Goal: Use online tool/utility: Utilize a website feature to perform a specific function

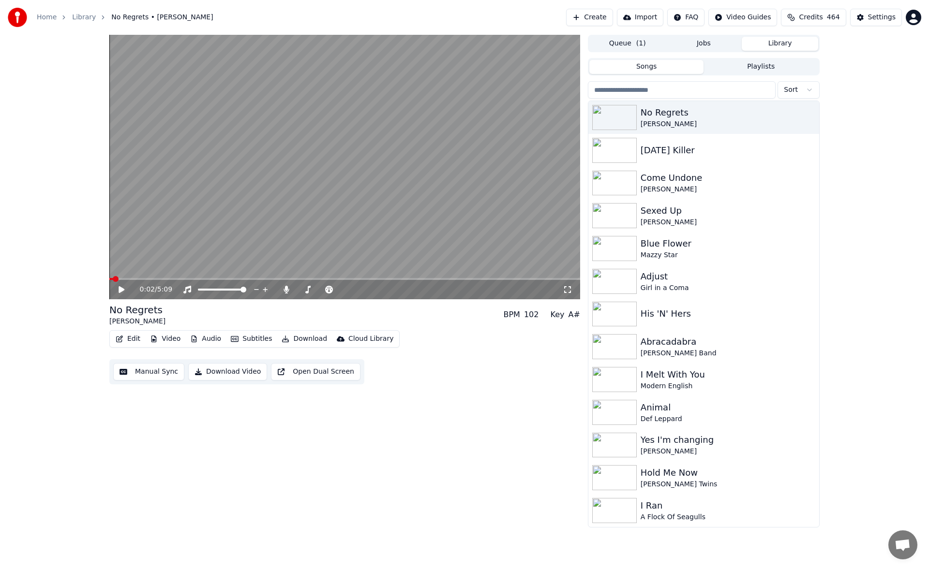
click at [608, 17] on button "Create" at bounding box center [589, 17] width 47 height 17
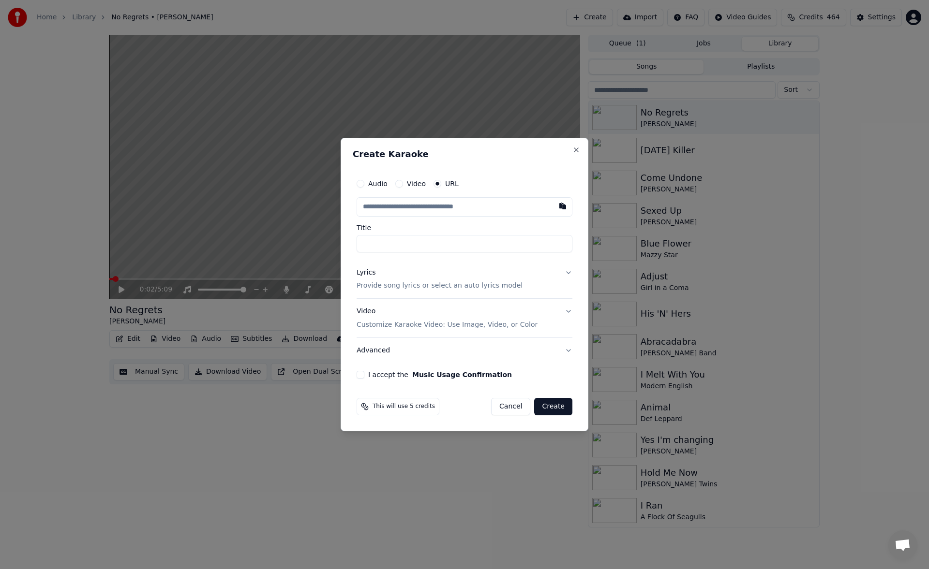
type input "**********"
click at [565, 269] on button "Lyrics Provide song lyrics or select an auto lyrics model" at bounding box center [464, 279] width 216 height 39
type input "**********"
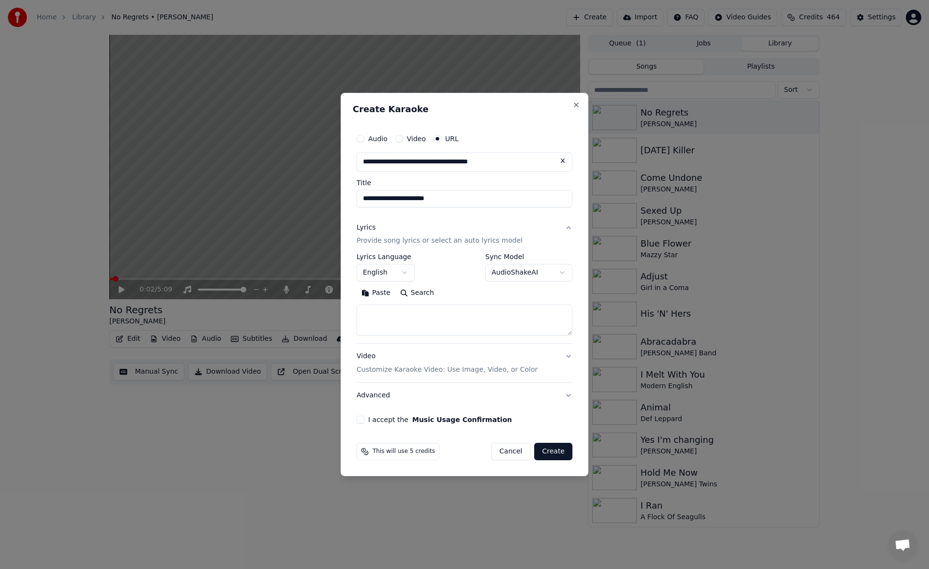
click at [568, 336] on textarea at bounding box center [464, 320] width 216 height 31
drag, startPoint x: 568, startPoint y: 336, endPoint x: 567, endPoint y: 390, distance: 54.7
click at [567, 390] on div "**********" at bounding box center [464, 311] width 216 height 193
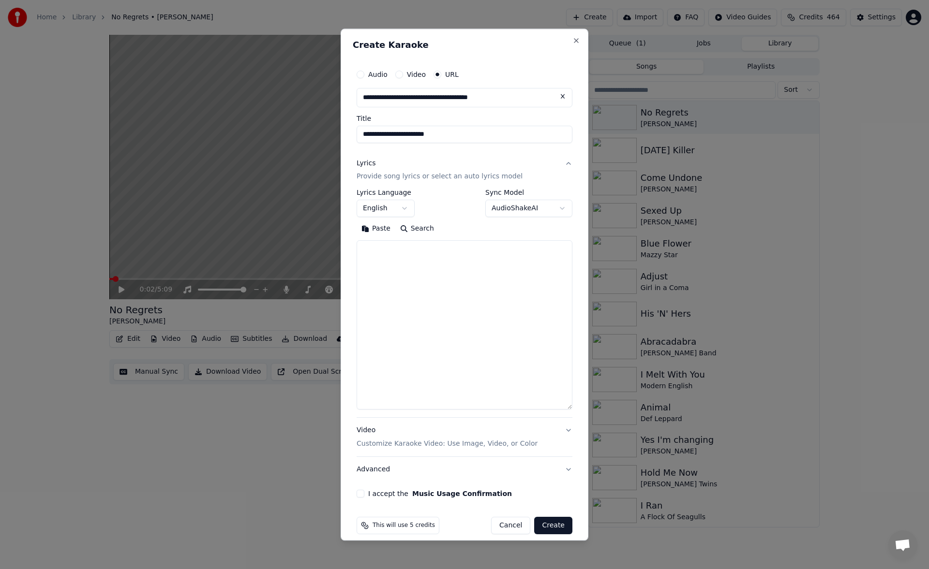
drag, startPoint x: 567, startPoint y: 332, endPoint x: 565, endPoint y: 407, distance: 75.0
click at [565, 407] on div "**********" at bounding box center [464, 281] width 223 height 441
click at [447, 267] on textarea at bounding box center [464, 326] width 216 height 170
paste textarea "**********"
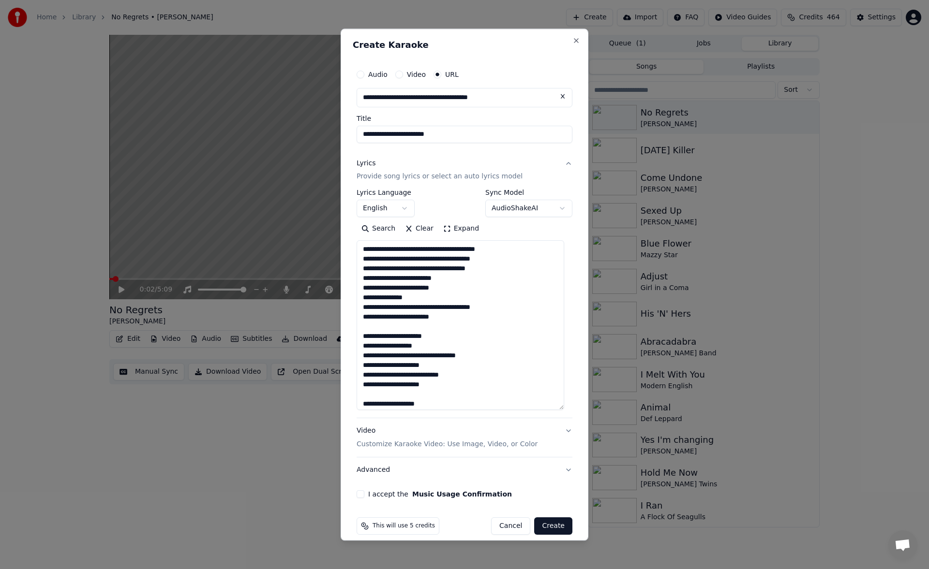
type textarea "**********"
click at [359, 495] on button "I accept the Music Usage Confirmation" at bounding box center [360, 495] width 8 height 8
click at [545, 522] on button "Create" at bounding box center [553, 526] width 38 height 17
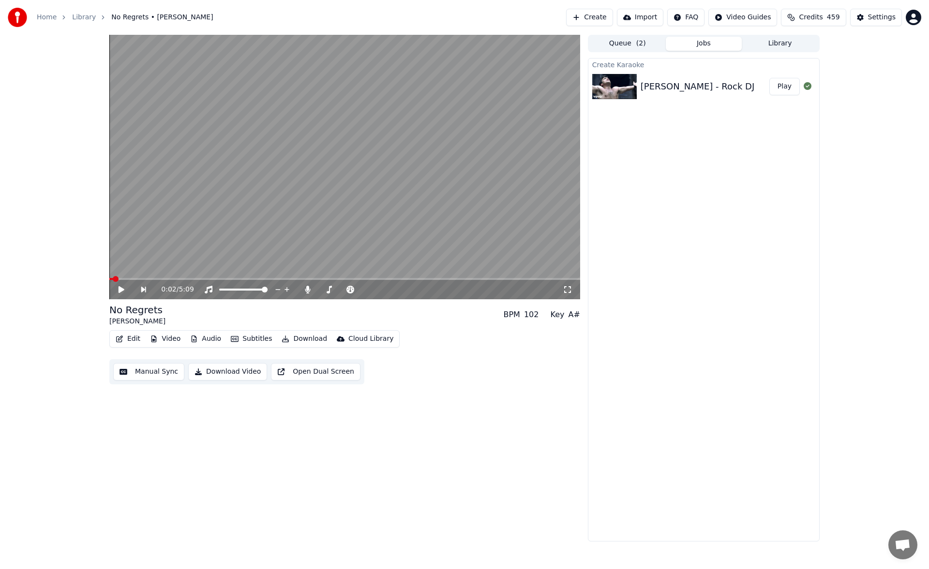
click at [123, 290] on icon at bounding box center [122, 289] width 6 height 7
click at [781, 90] on button "Play" at bounding box center [784, 86] width 30 height 17
click at [287, 290] on icon at bounding box center [285, 290] width 5 height 8
click at [287, 290] on icon at bounding box center [287, 290] width 10 height 8
click at [122, 284] on div "2:48 / 4:17" at bounding box center [344, 289] width 471 height 19
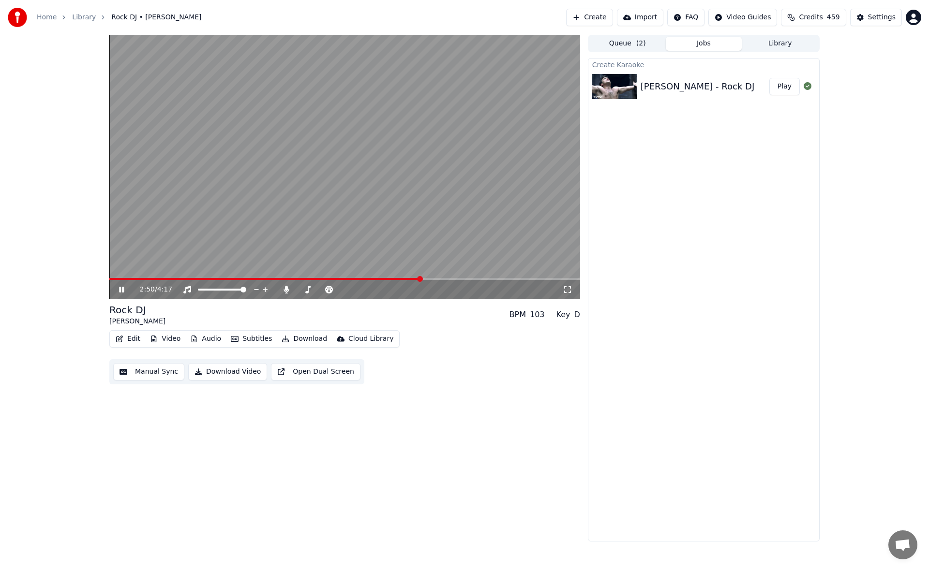
click at [121, 291] on icon at bounding box center [128, 290] width 23 height 8
click at [156, 373] on button "Manual Sync" at bounding box center [148, 371] width 71 height 17
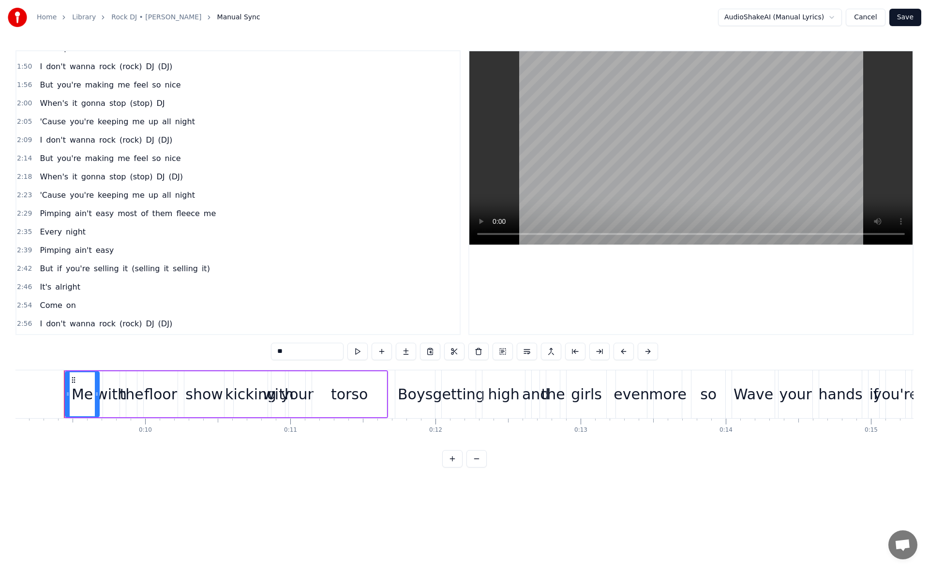
scroll to position [617, 0]
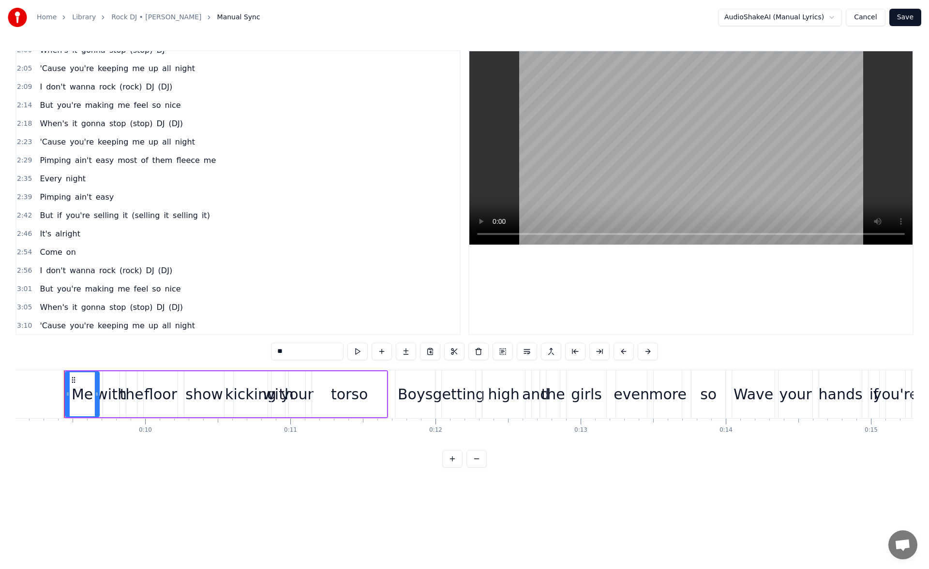
click at [122, 219] on span "it" at bounding box center [125, 215] width 7 height 11
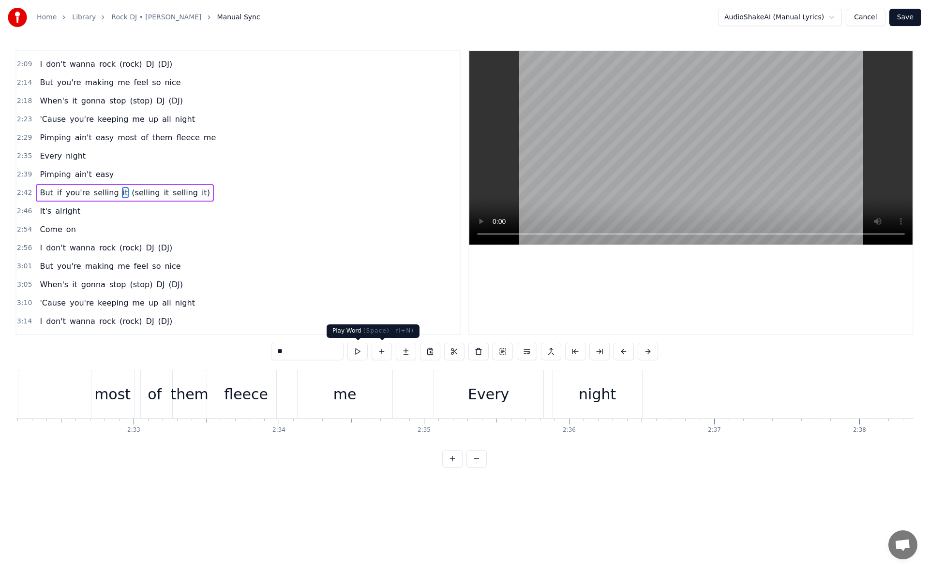
scroll to position [0, 23724]
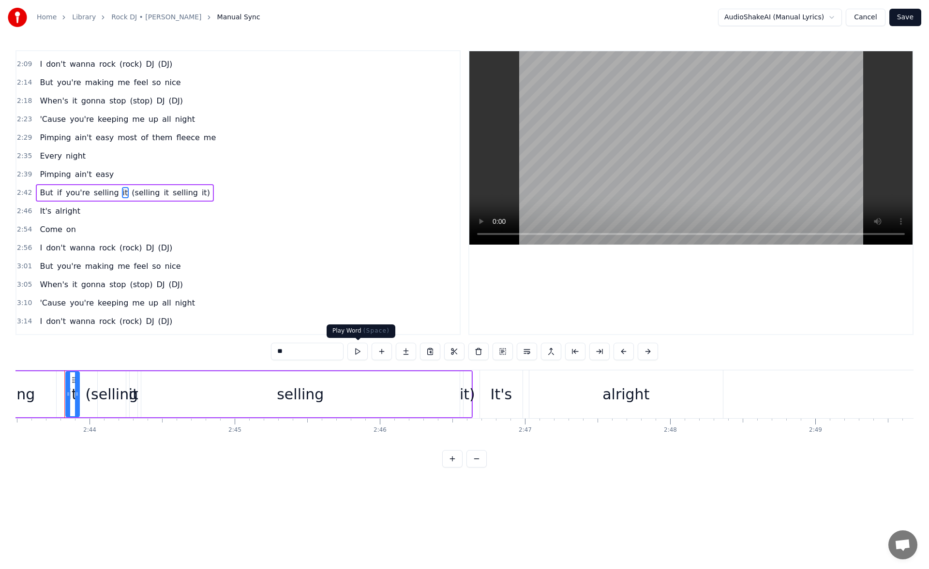
click at [362, 356] on button at bounding box center [357, 351] width 20 height 17
click at [115, 387] on div "(selling" at bounding box center [111, 395] width 53 height 22
click at [74, 389] on div "it" at bounding box center [73, 395] width 10 height 22
drag, startPoint x: 77, startPoint y: 394, endPoint x: 93, endPoint y: 398, distance: 16.5
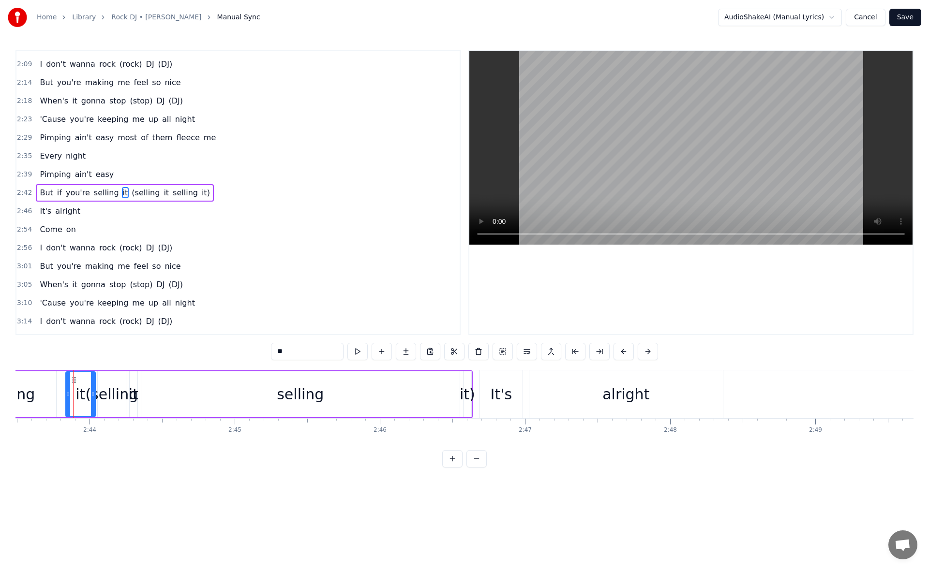
click at [93, 398] on div at bounding box center [93, 394] width 4 height 44
click at [348, 352] on button at bounding box center [345, 351] width 20 height 17
click at [122, 395] on div "(selling" at bounding box center [111, 395] width 53 height 22
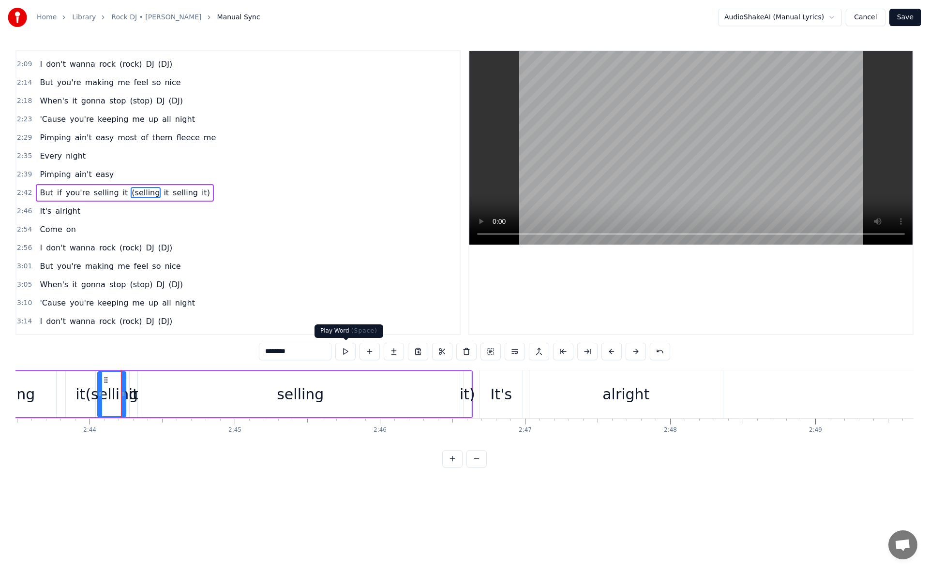
click at [345, 355] on button at bounding box center [345, 351] width 20 height 17
click at [293, 398] on div "selling" at bounding box center [300, 395] width 47 height 22
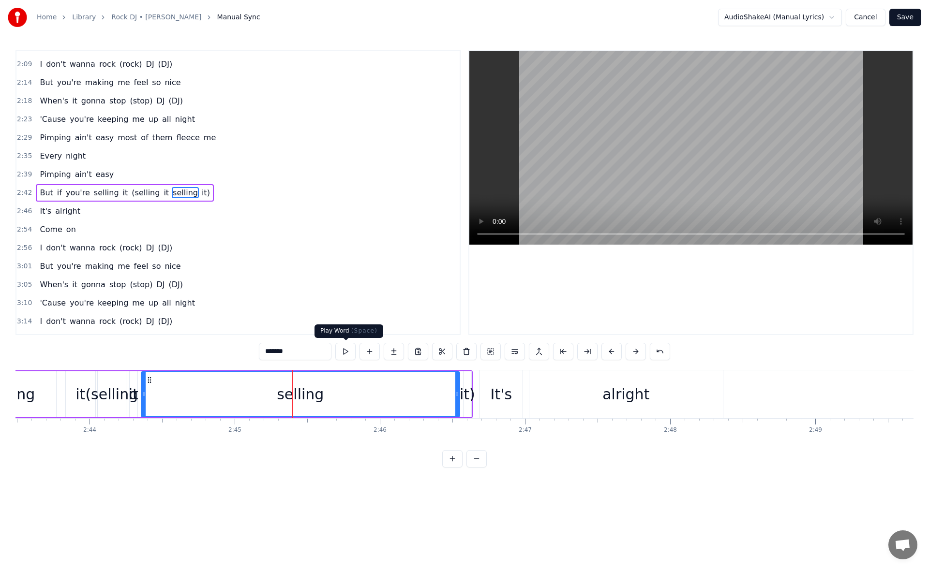
click at [347, 353] on button at bounding box center [345, 351] width 20 height 17
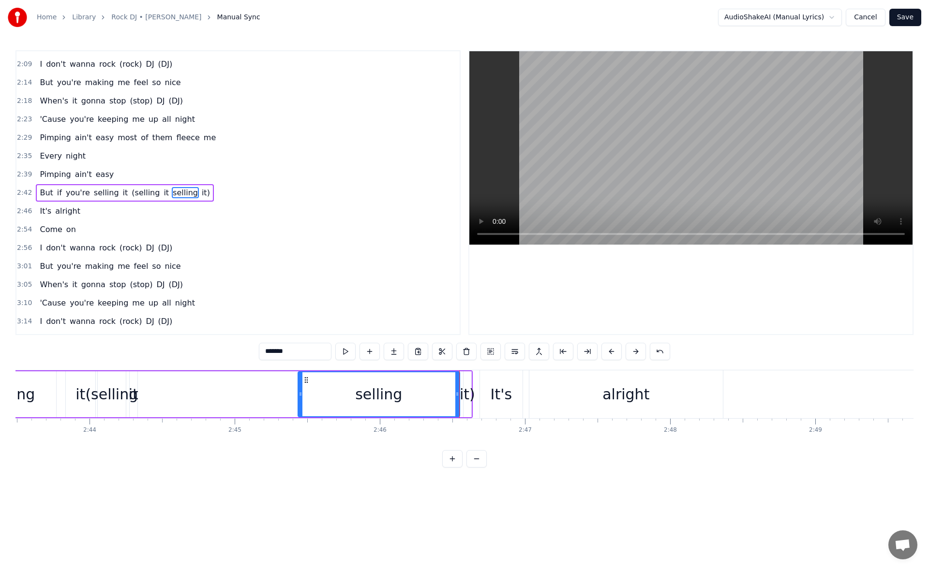
drag, startPoint x: 143, startPoint y: 395, endPoint x: 328, endPoint y: 387, distance: 184.9
click at [302, 387] on div at bounding box center [300, 394] width 4 height 44
click at [344, 353] on button at bounding box center [345, 351] width 20 height 17
drag, startPoint x: 328, startPoint y: 397, endPoint x: 319, endPoint y: 396, distance: 8.8
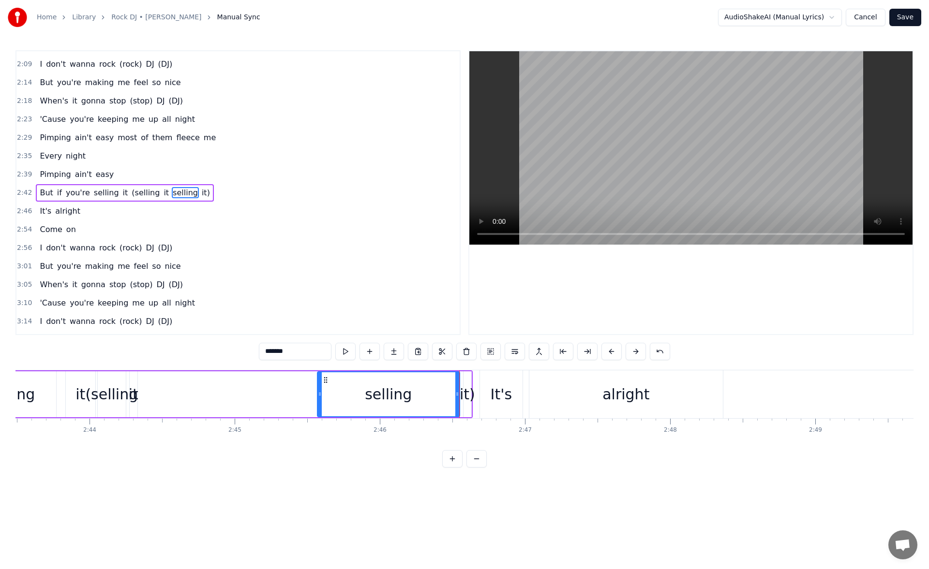
click at [319, 396] on icon at bounding box center [320, 394] width 4 height 8
click at [349, 353] on button at bounding box center [345, 351] width 20 height 17
click at [134, 399] on div "it" at bounding box center [134, 395] width 10 height 22
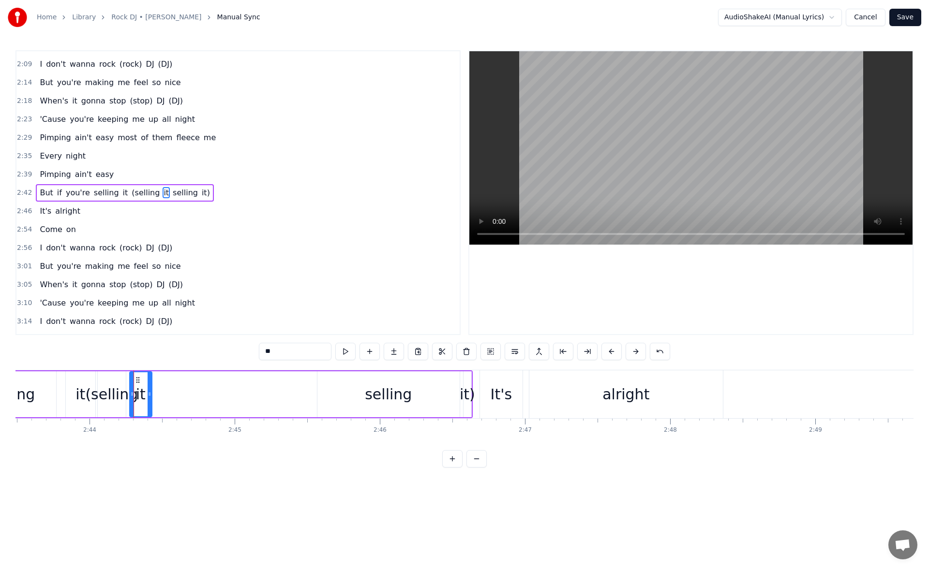
drag, startPoint x: 135, startPoint y: 397, endPoint x: 149, endPoint y: 399, distance: 14.6
click at [149, 399] on div at bounding box center [150, 394] width 4 height 44
drag, startPoint x: 137, startPoint y: 378, endPoint x: 300, endPoint y: 397, distance: 164.5
click at [300, 397] on div "it" at bounding box center [304, 394] width 21 height 44
click at [344, 350] on button at bounding box center [345, 351] width 20 height 17
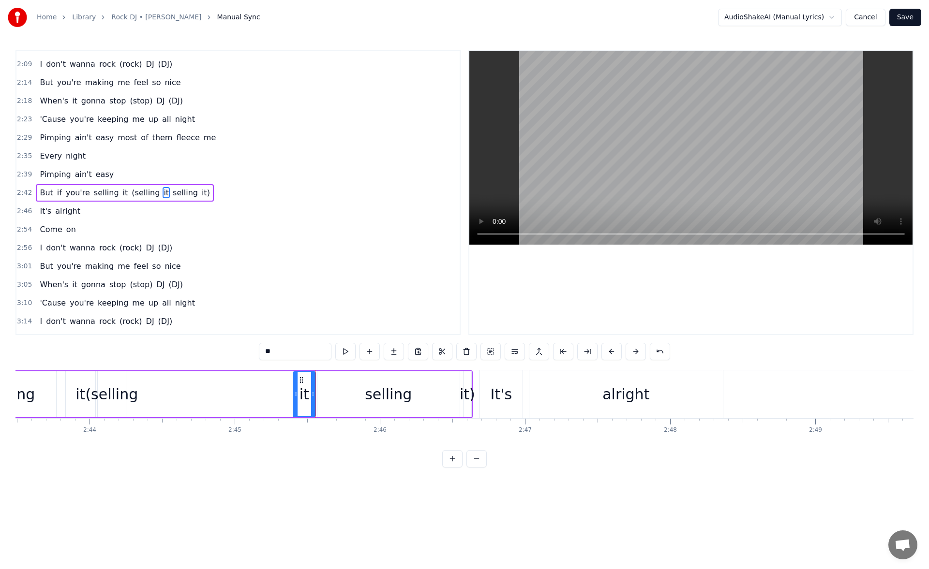
click at [344, 350] on button at bounding box center [345, 351] width 20 height 17
drag, startPoint x: 298, startPoint y: 379, endPoint x: 293, endPoint y: 380, distance: 6.0
click at [292, 380] on circle at bounding box center [292, 380] width 0 height 0
click at [323, 385] on div "selling" at bounding box center [388, 394] width 142 height 46
drag, startPoint x: 316, startPoint y: 391, endPoint x: 310, endPoint y: 390, distance: 6.4
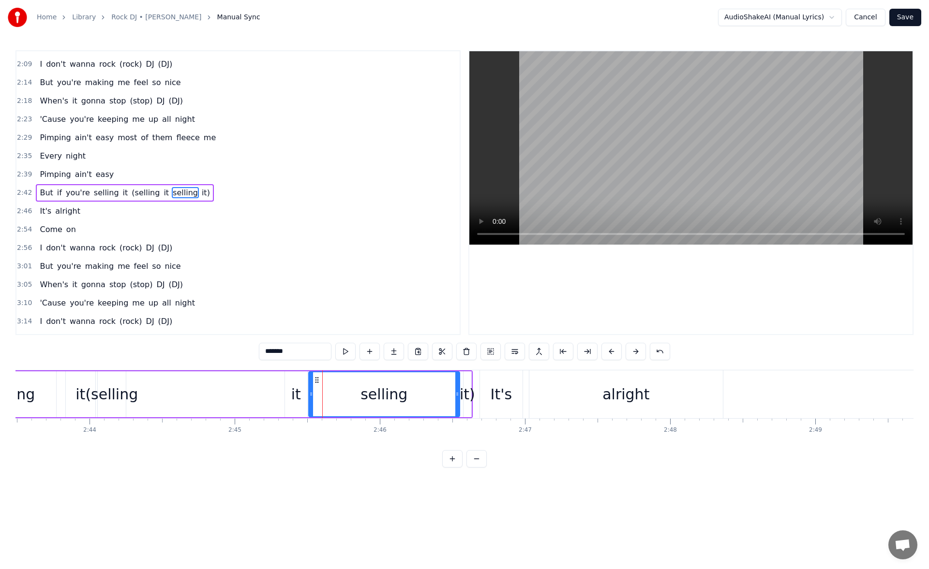
click at [310, 390] on icon at bounding box center [311, 394] width 4 height 8
click at [345, 350] on button at bounding box center [345, 351] width 20 height 17
click at [114, 393] on div "(selling" at bounding box center [111, 395] width 53 height 22
type input "********"
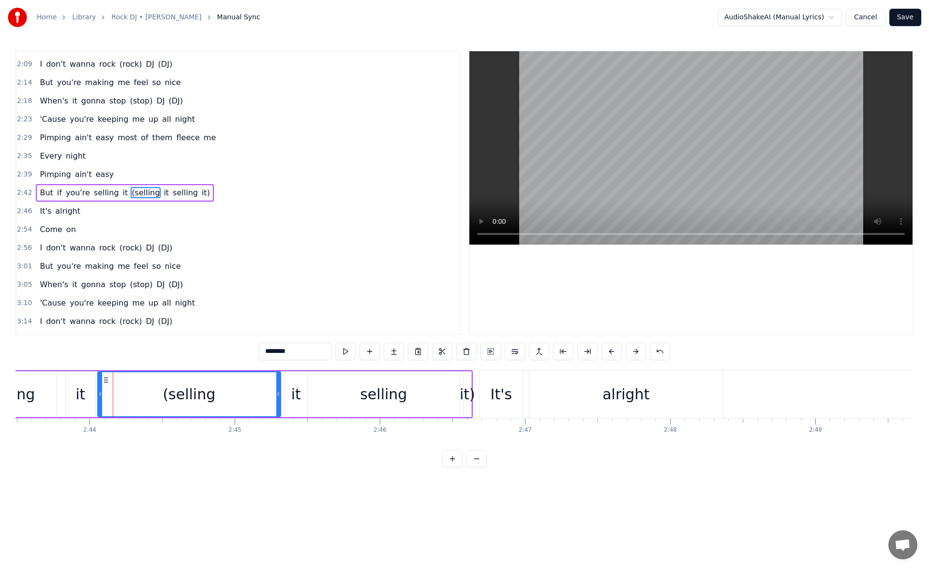
drag, startPoint x: 121, startPoint y: 397, endPoint x: 276, endPoint y: 408, distance: 155.2
click at [276, 408] on div at bounding box center [278, 394] width 4 height 44
drag, startPoint x: 99, startPoint y: 394, endPoint x: 228, endPoint y: 399, distance: 129.2
click at [220, 399] on div at bounding box center [218, 394] width 4 height 44
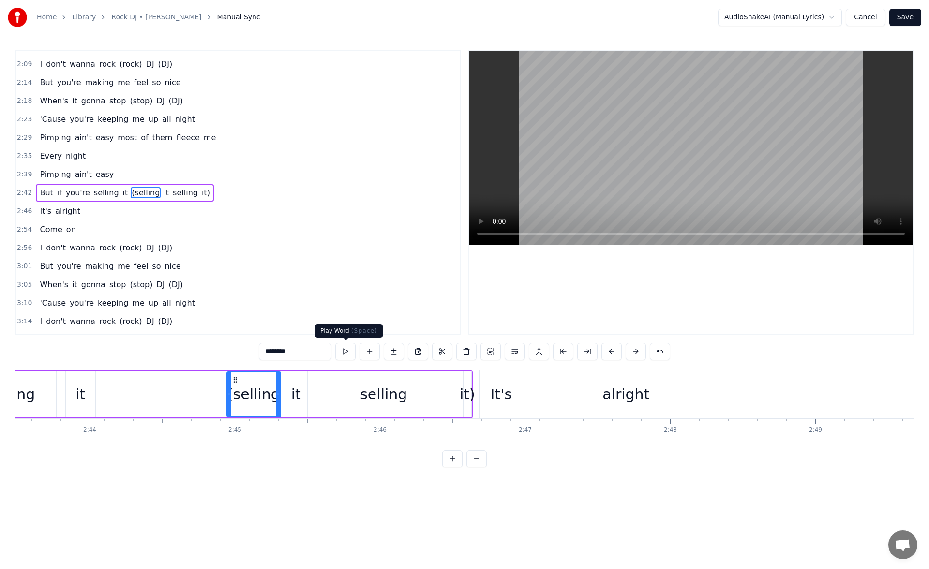
click at [346, 350] on button at bounding box center [345, 351] width 20 height 17
click at [138, 397] on div "But if you're selling it (selling it selling it)" at bounding box center [160, 395] width 626 height 48
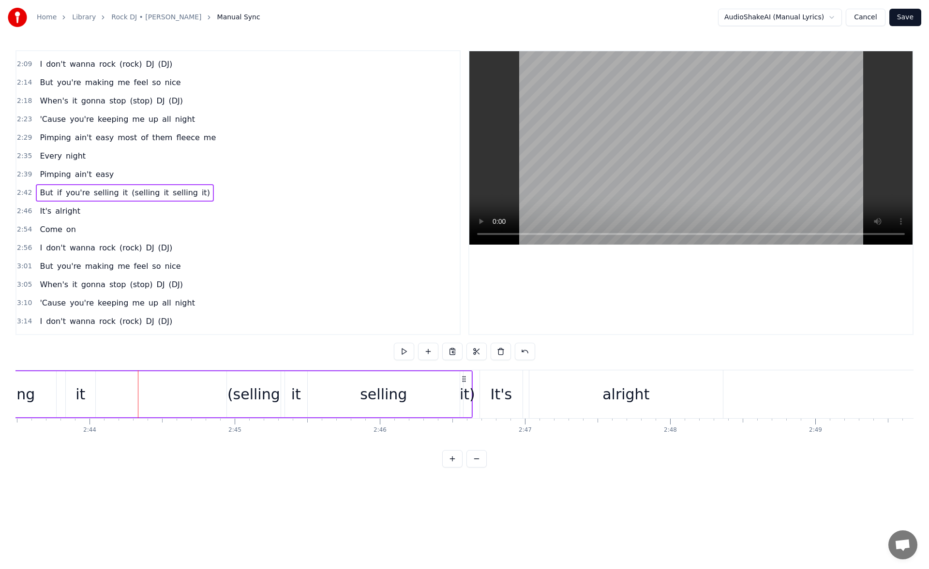
click at [87, 393] on div "it" at bounding box center [81, 394] width 30 height 46
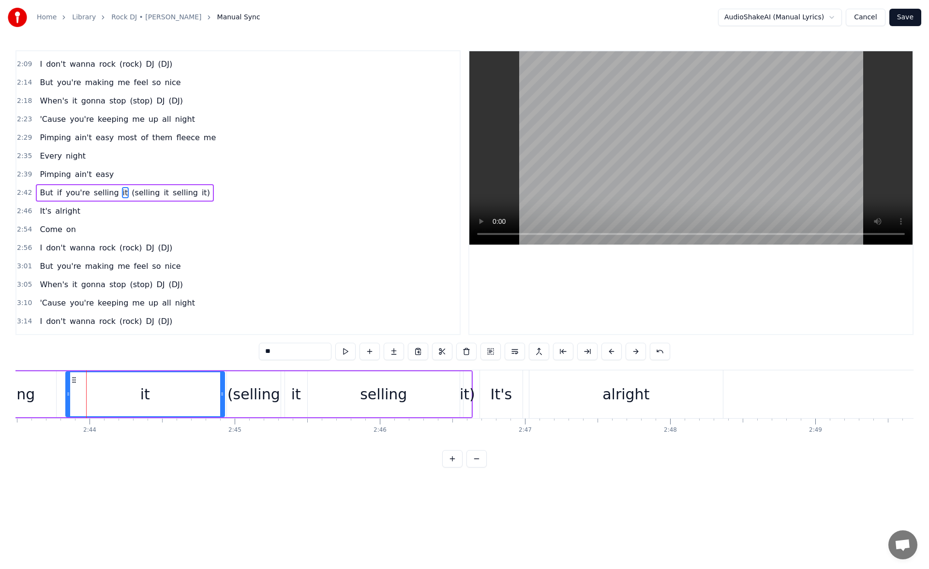
drag, startPoint x: 92, startPoint y: 395, endPoint x: 222, endPoint y: 404, distance: 129.5
click at [222, 404] on div at bounding box center [222, 394] width 4 height 44
click at [48, 387] on div "selling" at bounding box center [11, 394] width 89 height 46
type input "*******"
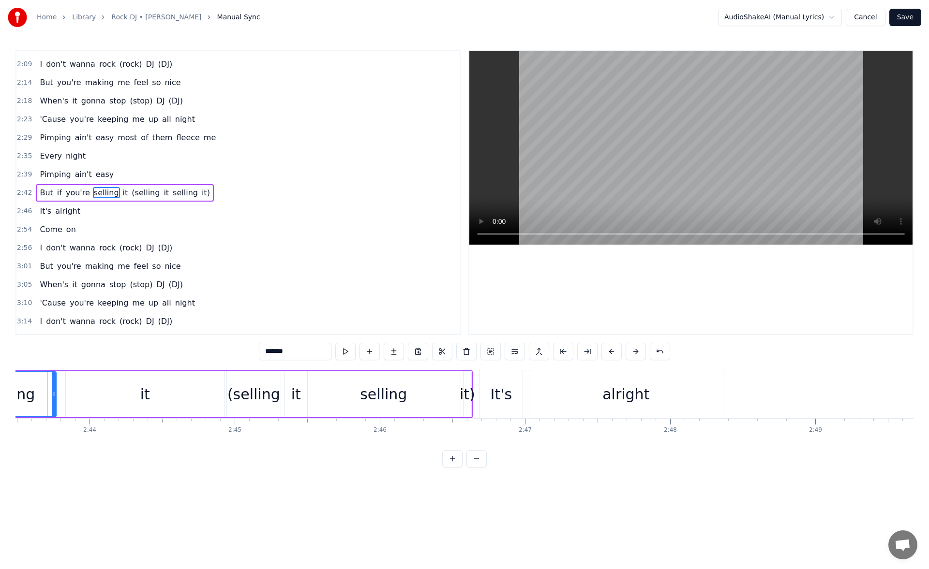
scroll to position [0, 23707]
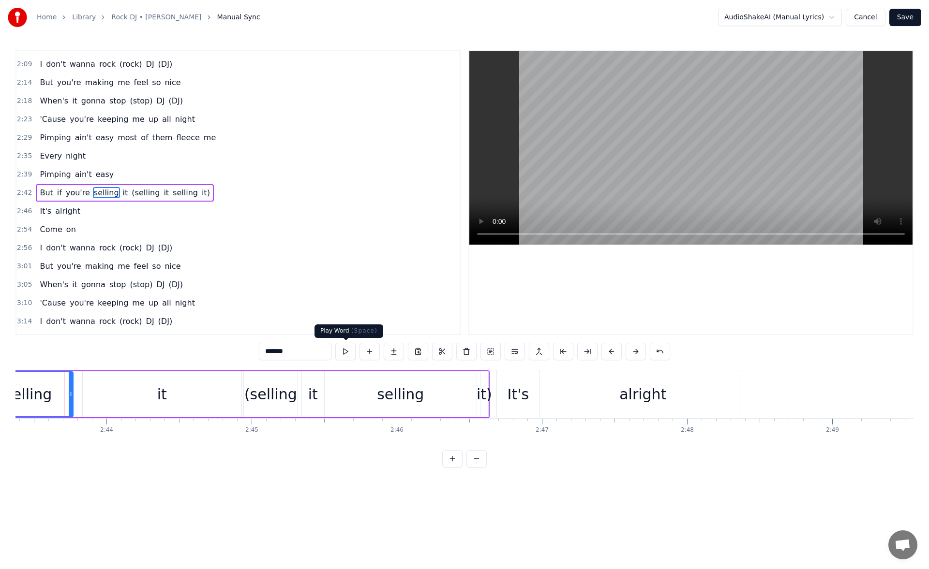
click at [349, 349] on button at bounding box center [345, 351] width 20 height 17
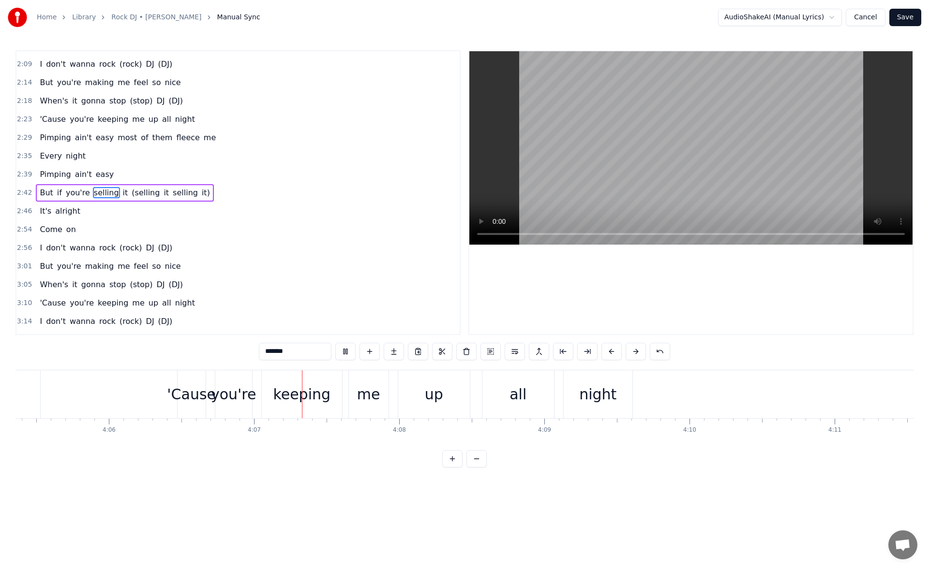
scroll to position [0, 35771]
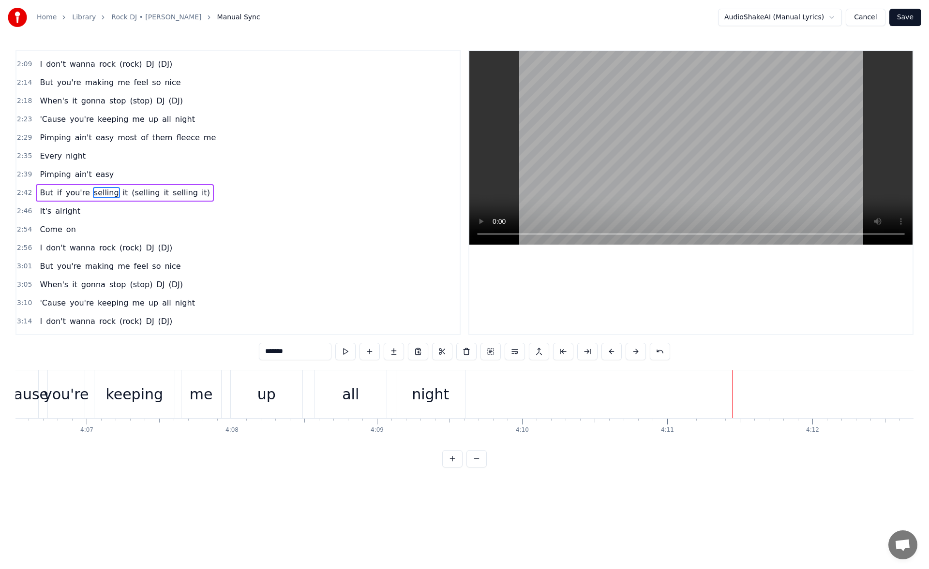
click at [902, 18] on button "Save" at bounding box center [905, 17] width 32 height 17
